Goal: Information Seeking & Learning: Check status

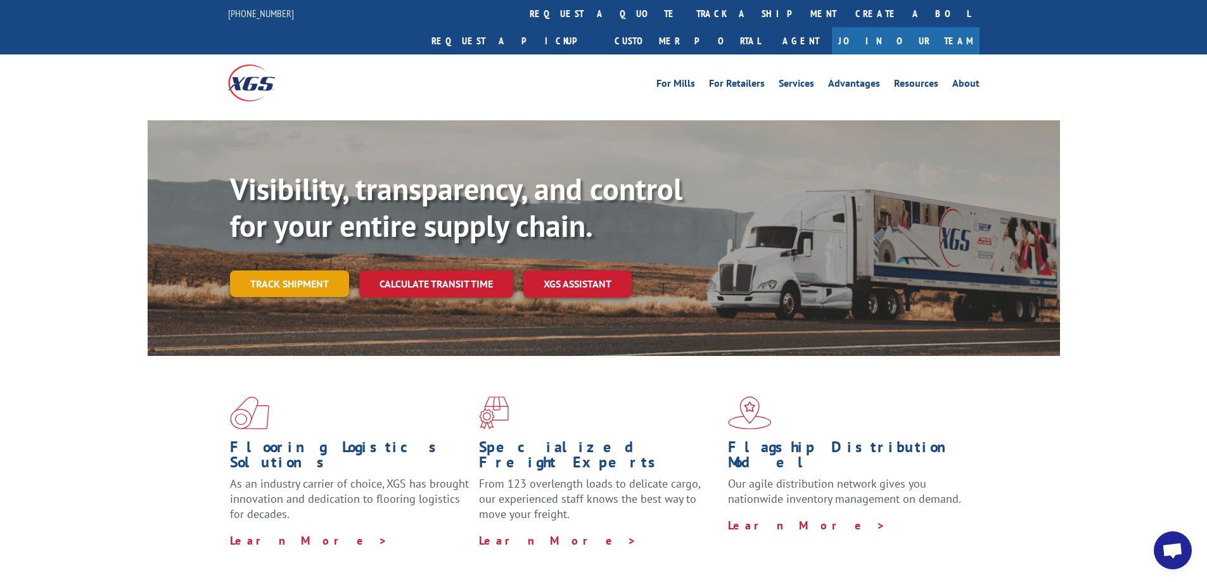
click at [302, 270] on link "Track shipment" at bounding box center [289, 283] width 119 height 27
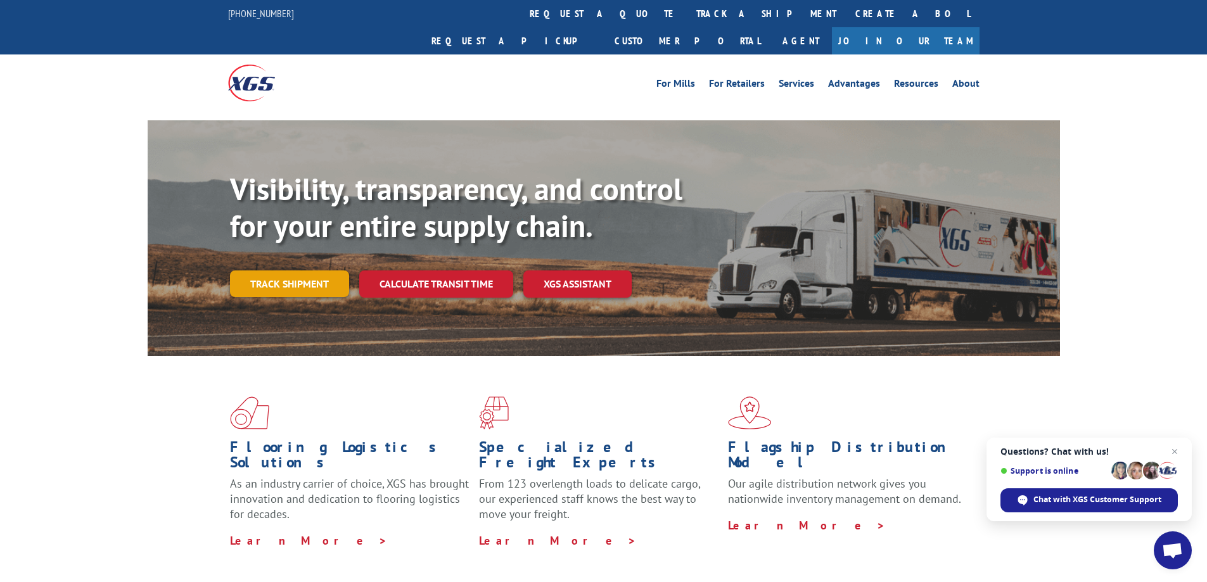
click at [321, 270] on link "Track shipment" at bounding box center [289, 283] width 119 height 27
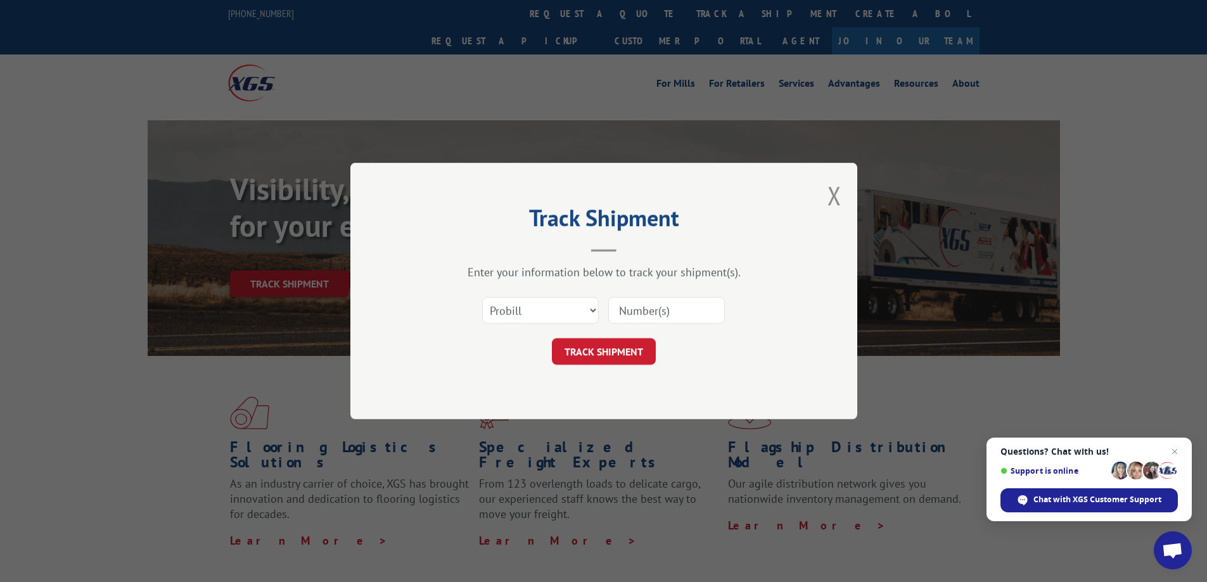
click at [649, 314] on input at bounding box center [666, 310] width 117 height 27
click at [590, 311] on select "Select category... Probill BOL PO" at bounding box center [540, 310] width 117 height 27
click at [663, 307] on input at bounding box center [666, 310] width 117 height 27
type input "17401946"
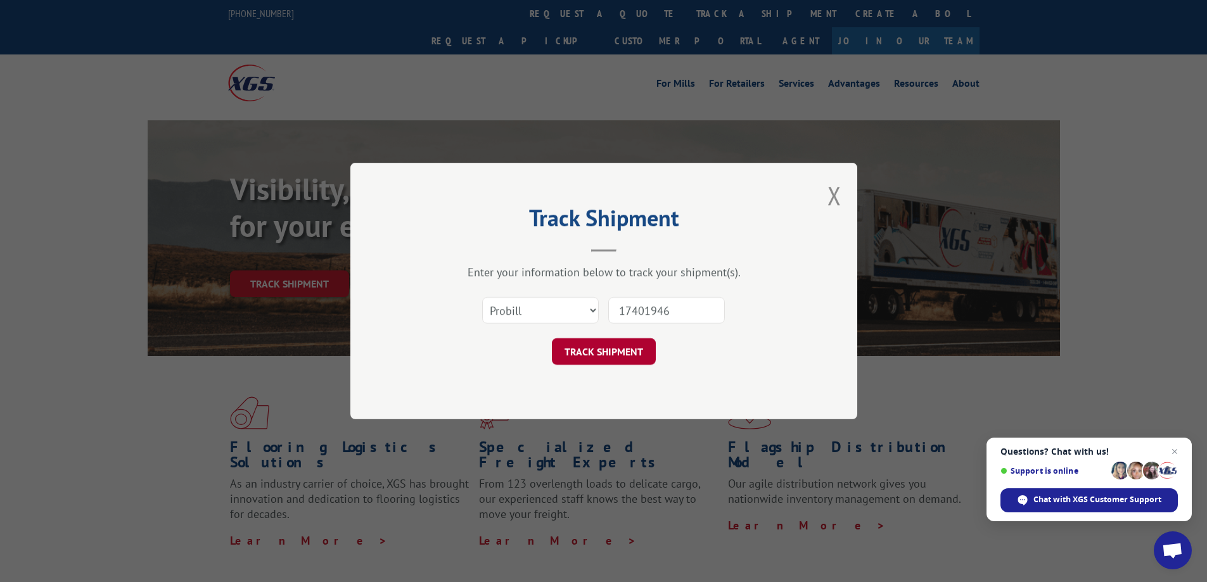
click at [606, 355] on button "TRACK SHIPMENT" at bounding box center [604, 351] width 104 height 27
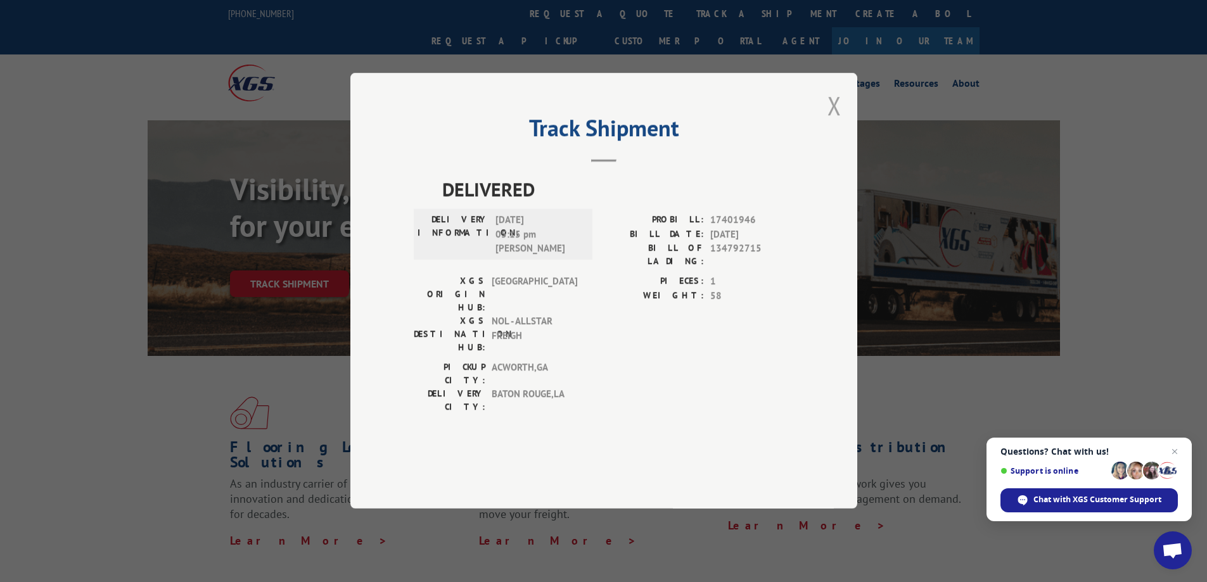
drag, startPoint x: 834, startPoint y: 141, endPoint x: 826, endPoint y: 150, distance: 12.2
click at [834, 122] on button "Close modal" at bounding box center [834, 106] width 14 height 34
